Goal: Task Accomplishment & Management: Use online tool/utility

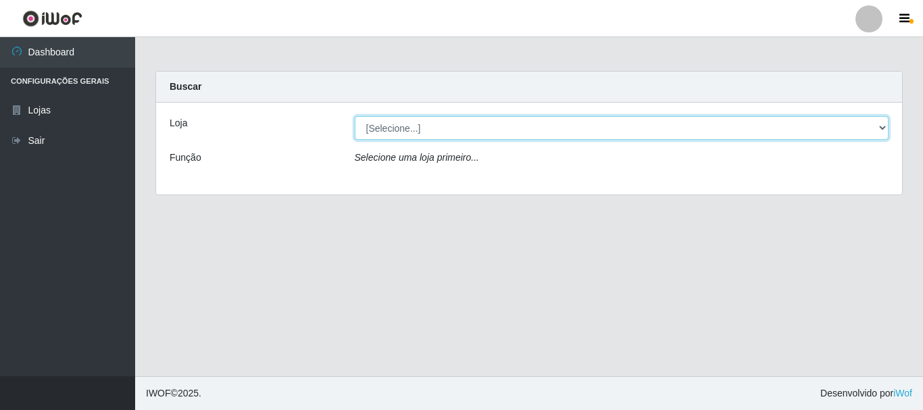
click at [871, 126] on select "[Selecione...] Casatudo BR" at bounding box center [622, 128] width 535 height 24
select select "197"
click at [355, 116] on select "[Selecione...] Casatudo BR" at bounding box center [622, 128] width 535 height 24
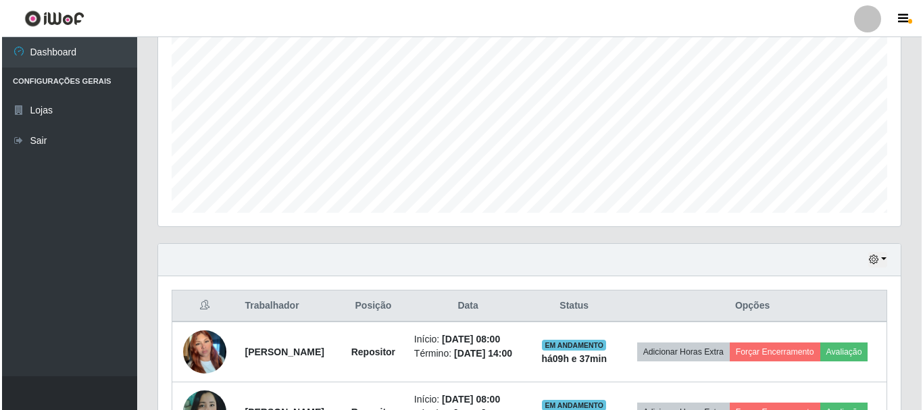
scroll to position [458, 0]
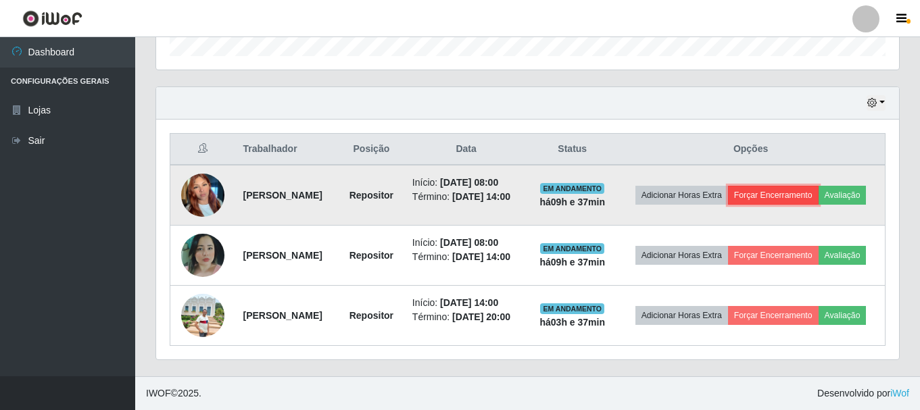
click at [797, 186] on button "Forçar Encerramento" at bounding box center [773, 195] width 91 height 19
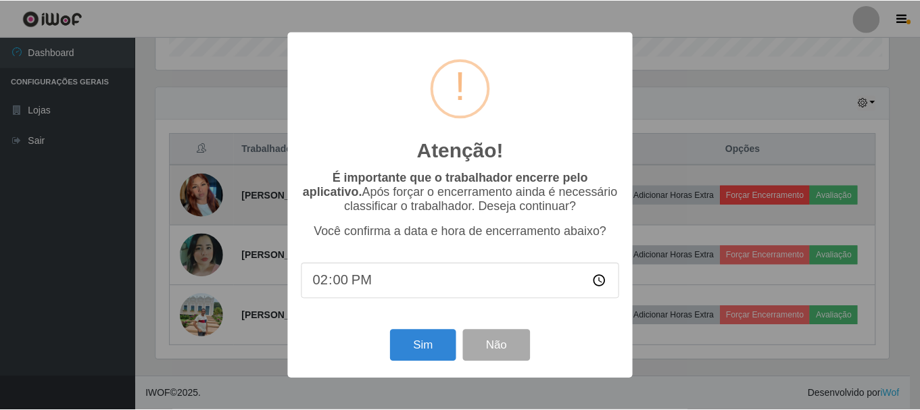
scroll to position [281, 736]
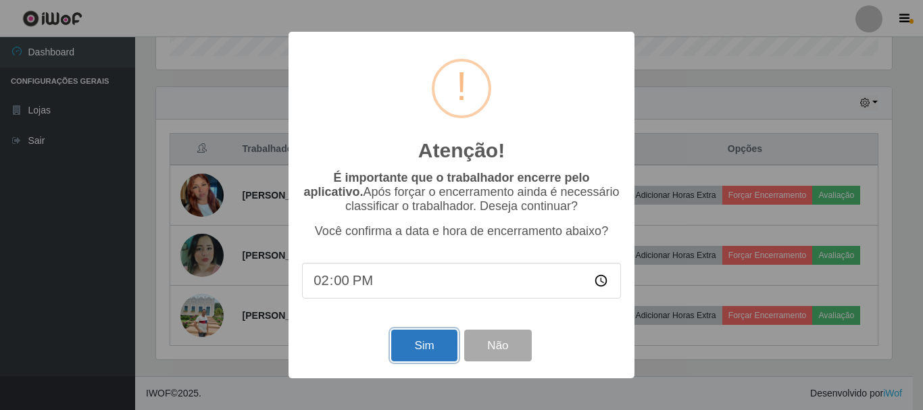
click at [427, 351] on button "Sim" at bounding box center [424, 346] width 66 height 32
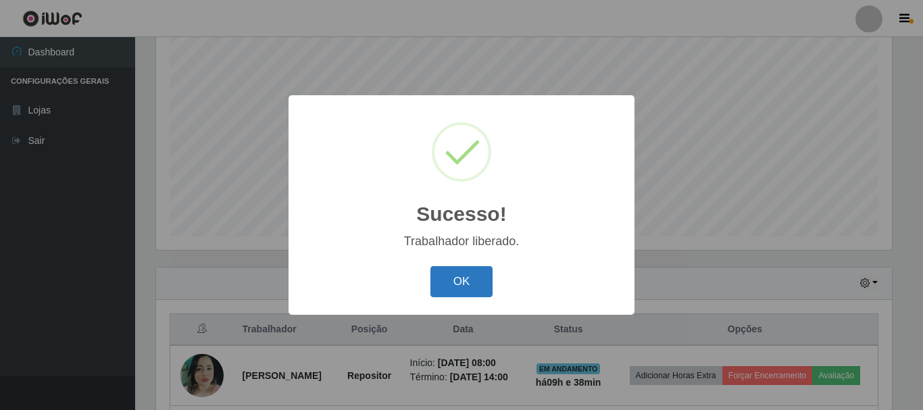
click at [443, 290] on button "OK" at bounding box center [462, 282] width 63 height 32
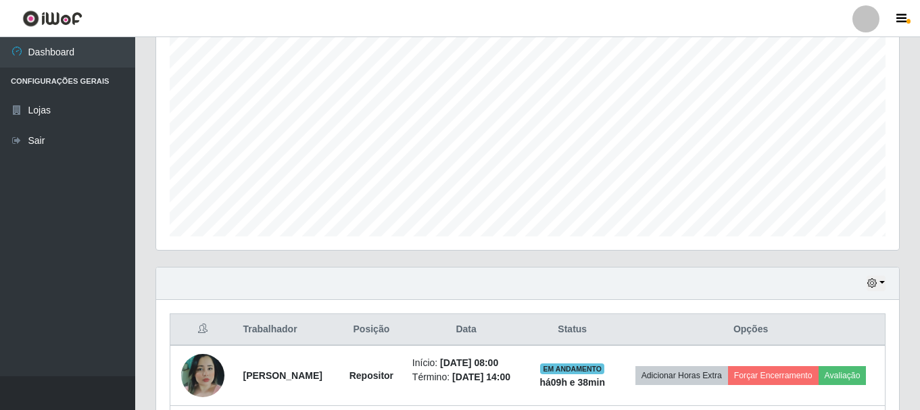
scroll to position [367, 0]
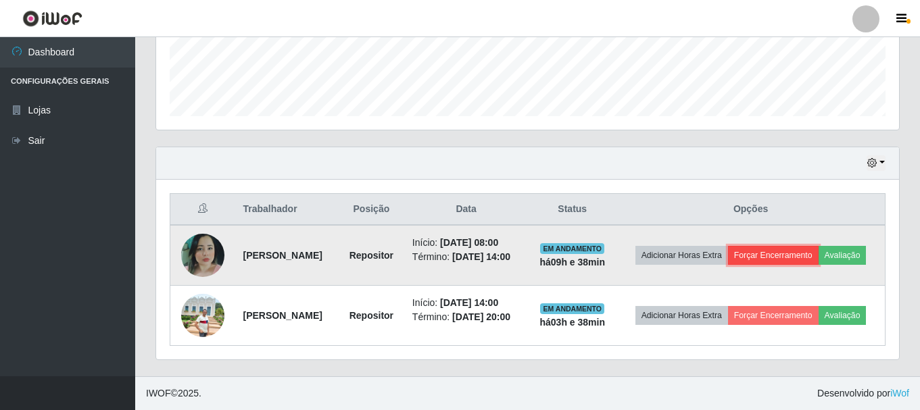
click at [780, 258] on button "Forçar Encerramento" at bounding box center [773, 255] width 91 height 19
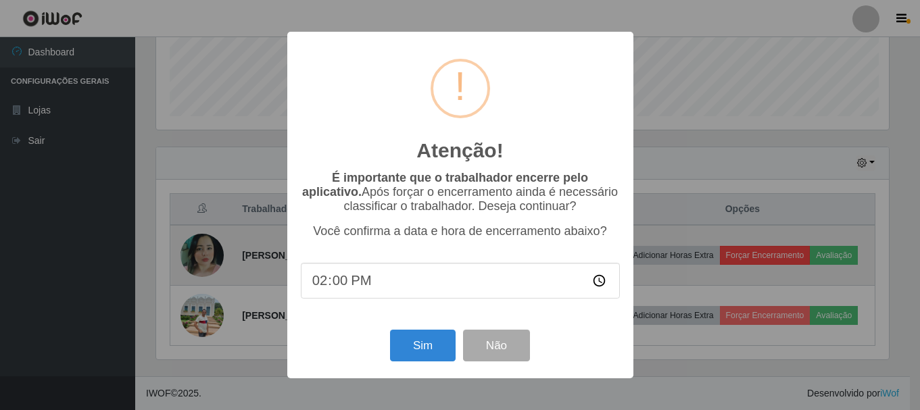
scroll to position [281, 736]
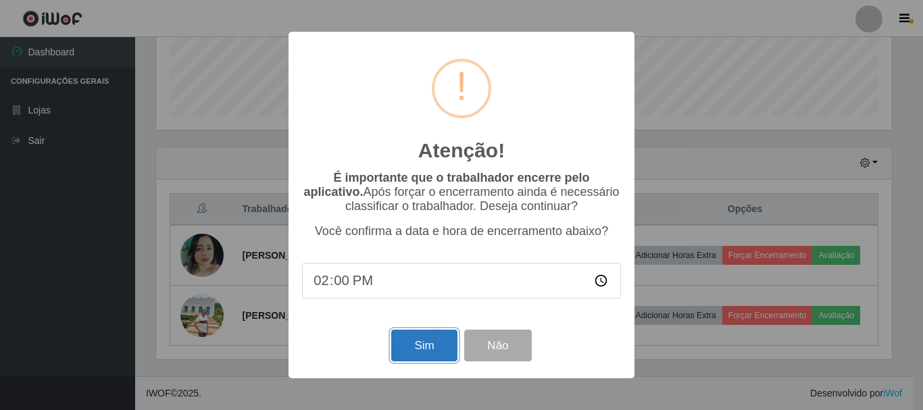
click at [412, 341] on button "Sim" at bounding box center [424, 346] width 66 height 32
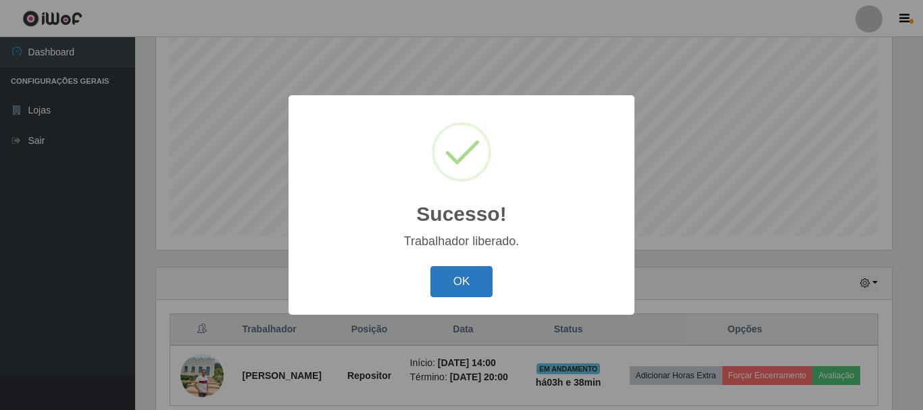
click at [466, 282] on button "OK" at bounding box center [462, 282] width 63 height 32
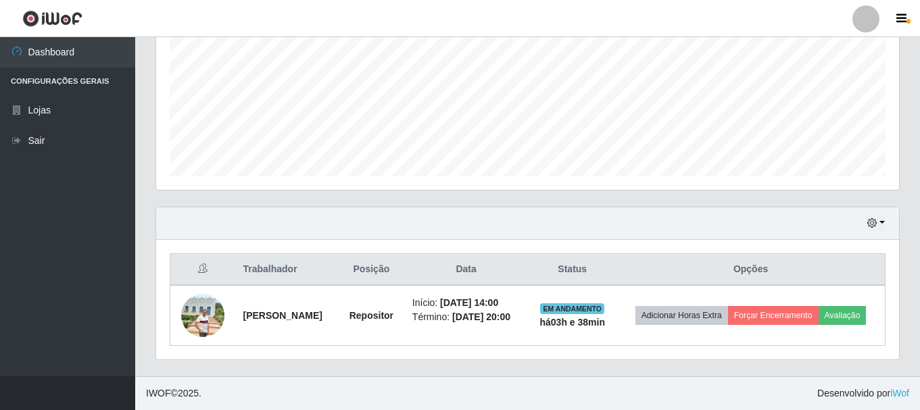
scroll to position [0, 0]
